Goal: Check status: Check status

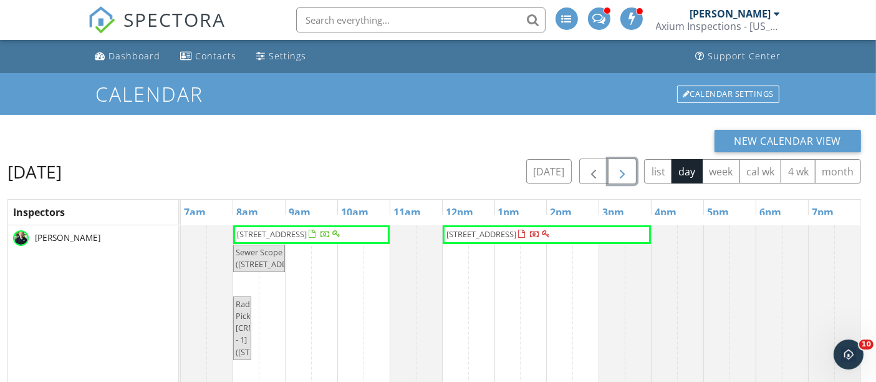
click at [636, 162] on button "button" at bounding box center [622, 171] width 29 height 26
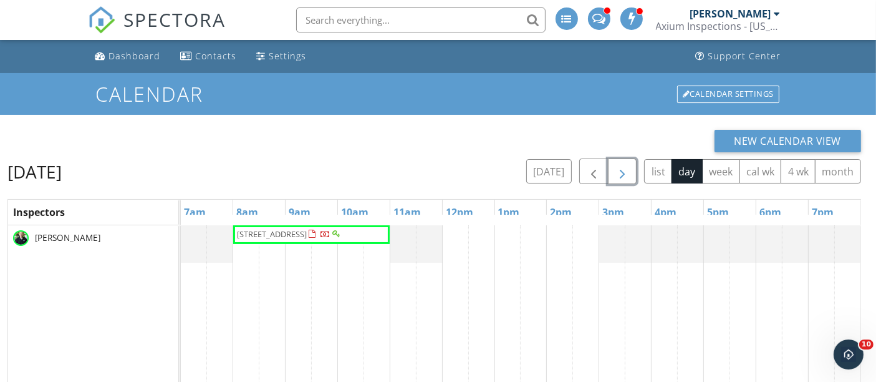
click at [334, 241] on span "[STREET_ADDRESS]" at bounding box center [290, 234] width 108 height 12
click at [591, 172] on span "button" at bounding box center [593, 171] width 15 height 15
